Goal: Information Seeking & Learning: Check status

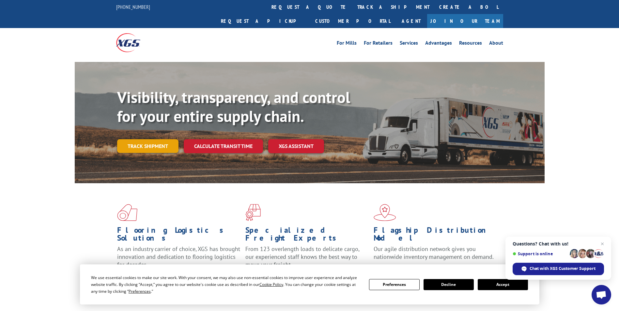
click at [148, 139] on link "Track shipment" at bounding box center [147, 146] width 61 height 14
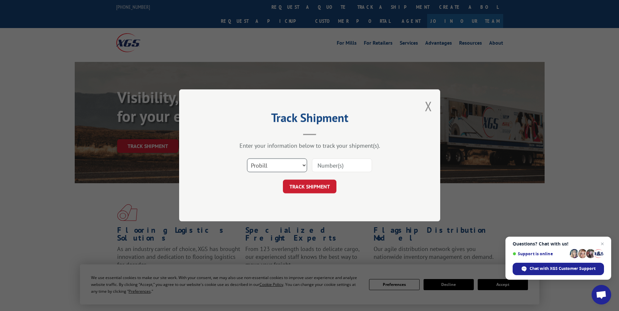
click at [260, 166] on select "Select category... Probill BOL PO" at bounding box center [277, 166] width 60 height 14
select select "po"
click at [247, 159] on select "Select category... Probill BOL PO" at bounding box center [277, 166] width 60 height 14
drag, startPoint x: 320, startPoint y: 166, endPoint x: 320, endPoint y: 170, distance: 4.2
click at [320, 166] on input at bounding box center [342, 166] width 60 height 14
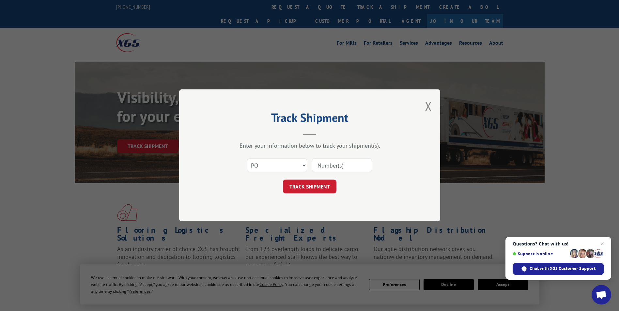
paste input "24533279"
type input "24533279"
click at [311, 185] on button "TRACK SHIPMENT" at bounding box center [310, 187] width 54 height 14
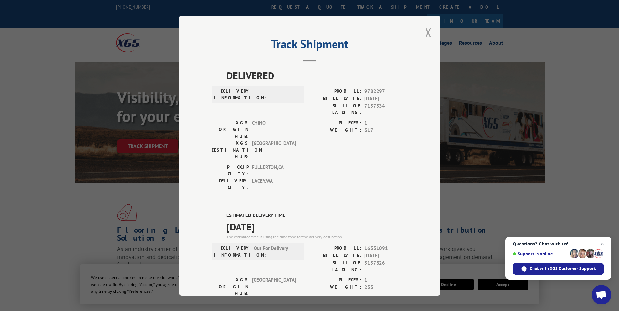
click at [427, 37] on button "Close modal" at bounding box center [428, 32] width 7 height 17
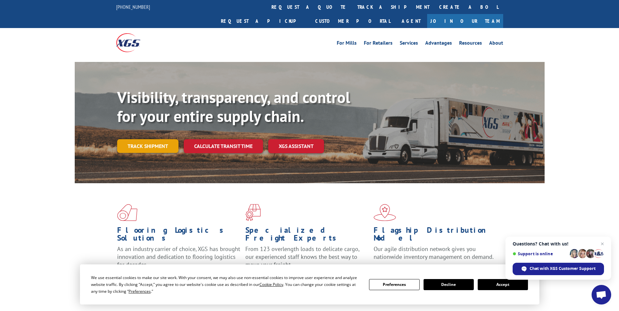
click at [139, 139] on link "Track shipment" at bounding box center [147, 146] width 61 height 14
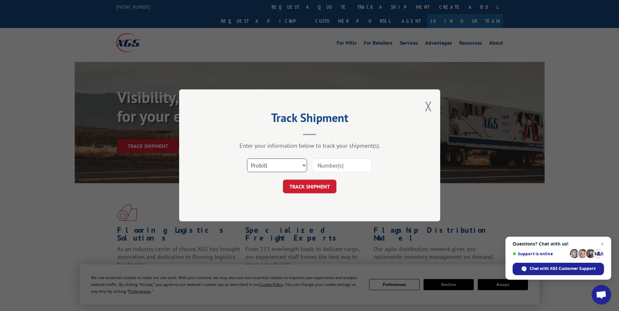
click at [293, 170] on select "Select category... Probill BOL PO" at bounding box center [277, 166] width 60 height 14
select select "po"
click at [247, 159] on select "Select category... Probill BOL PO" at bounding box center [277, 166] width 60 height 14
click at [345, 164] on input at bounding box center [342, 166] width 60 height 14
paste input "24533079"
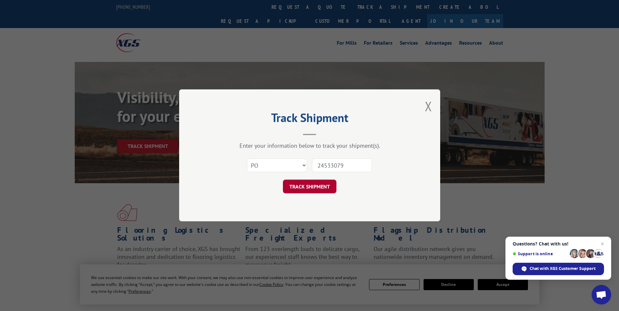
type input "24533079"
click at [317, 185] on button "TRACK SHIPMENT" at bounding box center [310, 187] width 54 height 14
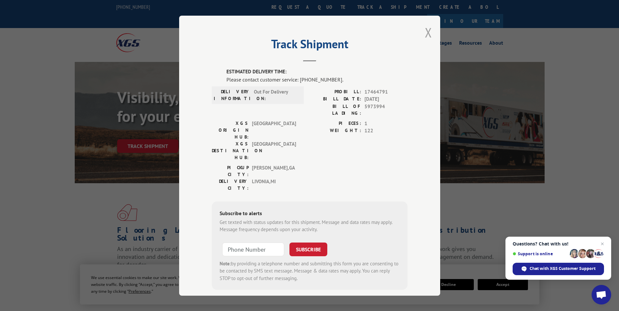
click at [428, 30] on button "Close modal" at bounding box center [428, 32] width 7 height 17
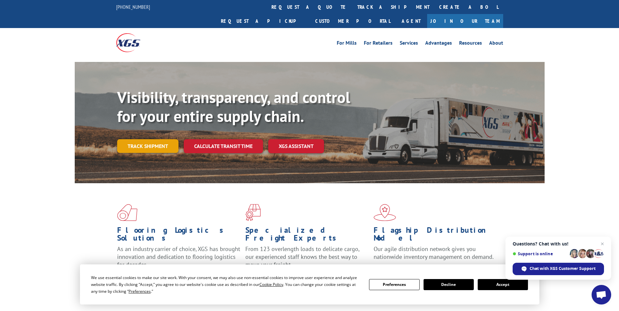
click at [159, 139] on link "Track shipment" at bounding box center [147, 146] width 61 height 14
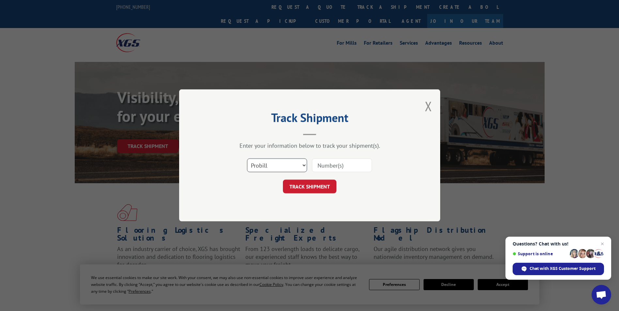
click at [276, 162] on select "Select category... Probill BOL PO" at bounding box center [277, 166] width 60 height 14
select select "po"
click at [247, 159] on select "Select category... Probill BOL PO" at bounding box center [277, 166] width 60 height 14
click at [336, 165] on input at bounding box center [342, 166] width 60 height 14
paste input "24533166"
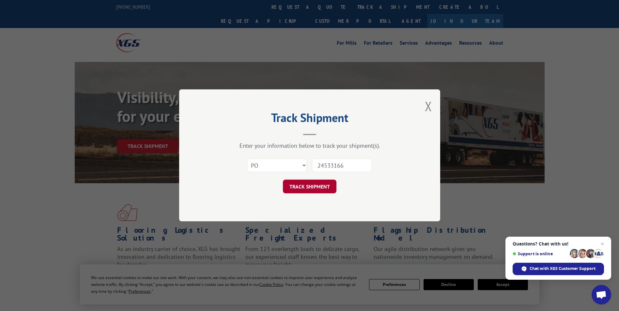
type input "24533166"
click at [313, 184] on button "TRACK SHIPMENT" at bounding box center [310, 187] width 54 height 14
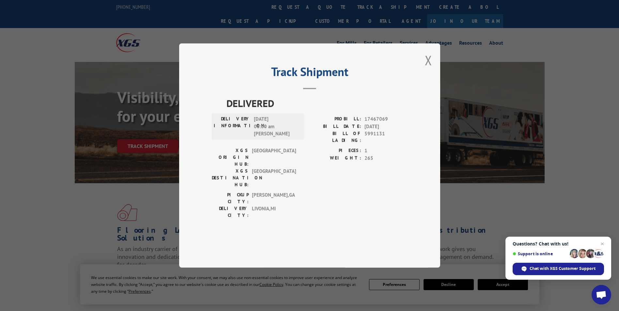
click at [423, 80] on div "Track Shipment DELIVERED DELIVERY INFORMATION: [DATE] 08:00 am [PERSON_NAME] PR…" at bounding box center [309, 155] width 261 height 225
click at [427, 69] on button "Close modal" at bounding box center [428, 60] width 7 height 17
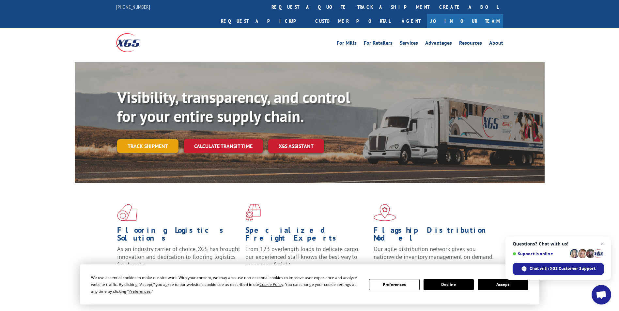
click at [151, 139] on link "Track shipment" at bounding box center [147, 146] width 61 height 14
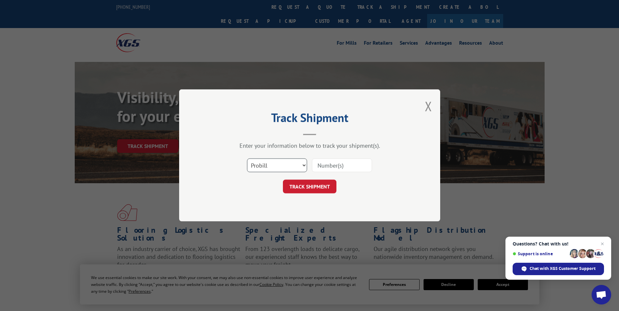
click at [259, 166] on select "Select category... Probill BOL PO" at bounding box center [277, 166] width 60 height 14
select select "po"
click at [247, 159] on select "Select category... Probill BOL PO" at bounding box center [277, 166] width 60 height 14
click at [351, 159] on input at bounding box center [342, 166] width 60 height 14
paste input "24533283"
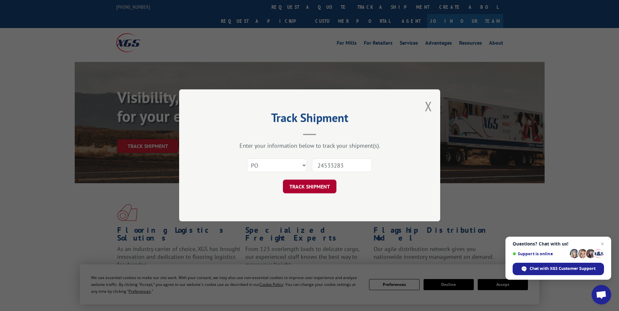
type input "24533283"
click at [314, 188] on button "TRACK SHIPMENT" at bounding box center [310, 187] width 54 height 14
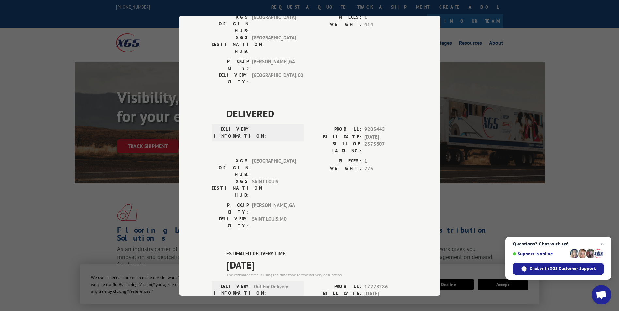
scroll to position [131, 0]
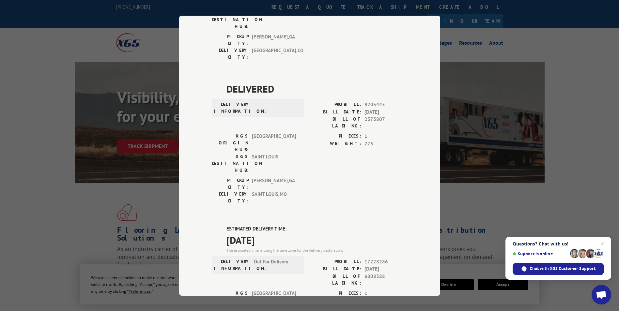
drag, startPoint x: 531, startPoint y: 72, endPoint x: 497, endPoint y: 76, distance: 34.4
click at [531, 72] on div "Track Shipment DELIVERED DELIVERY INFORMATION: PROBILL: 7057645 BILL DATE: [DAT…" at bounding box center [309, 155] width 619 height 311
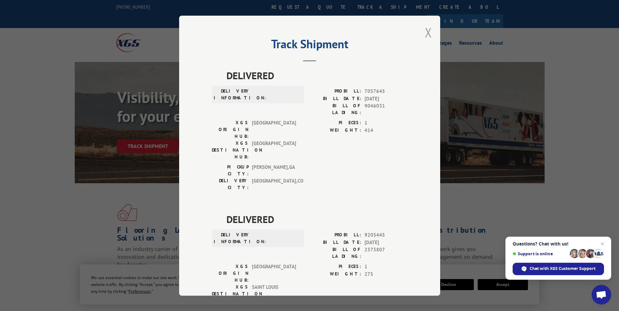
click at [427, 30] on button "Close modal" at bounding box center [428, 32] width 7 height 17
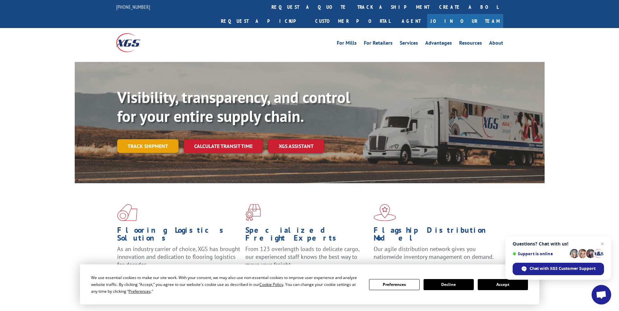
click at [142, 139] on link "Track shipment" at bounding box center [147, 146] width 61 height 14
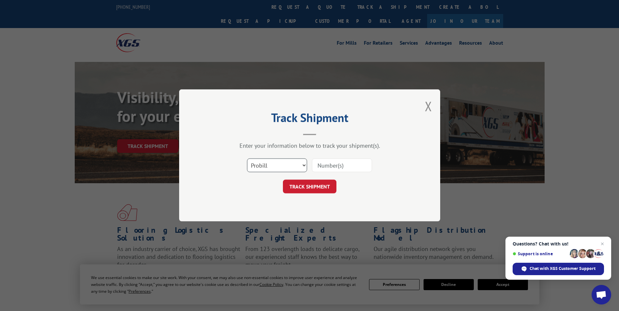
click at [302, 163] on select "Select category... Probill BOL PO" at bounding box center [277, 166] width 60 height 14
select select "po"
click at [247, 159] on select "Select category... Probill BOL PO" at bounding box center [277, 166] width 60 height 14
click at [337, 166] on input at bounding box center [342, 166] width 60 height 14
paste input "24533384"
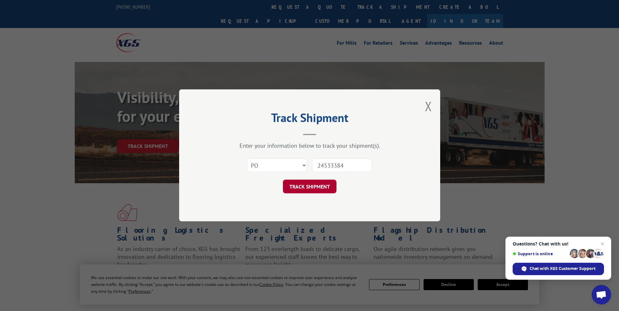
type input "24533384"
click at [319, 187] on button "TRACK SHIPMENT" at bounding box center [310, 187] width 54 height 14
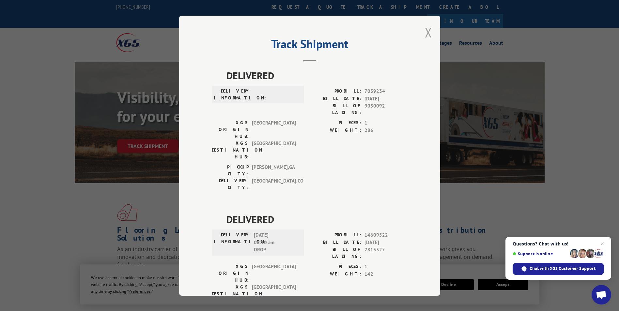
click at [427, 30] on button "Close modal" at bounding box center [428, 32] width 7 height 17
